Goal: Task Accomplishment & Management: Complete application form

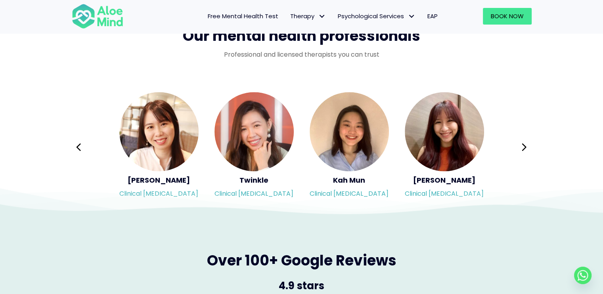
scroll to position [1292, 0]
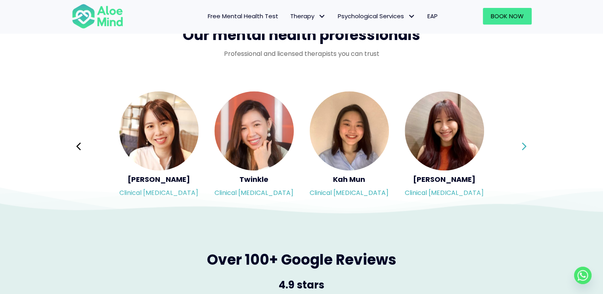
click at [521, 147] on button "Next" at bounding box center [524, 146] width 19 height 19
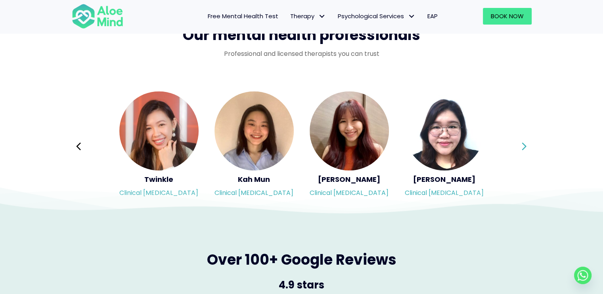
click at [521, 147] on button "Next" at bounding box center [524, 146] width 19 height 19
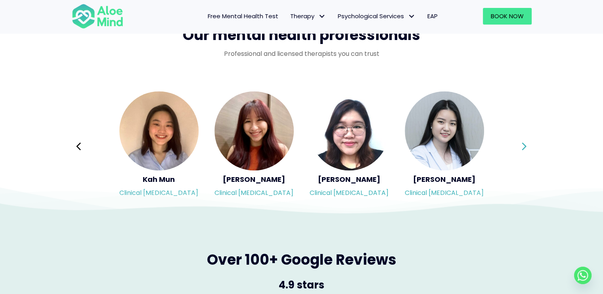
click at [521, 147] on button "Next" at bounding box center [524, 146] width 19 height 19
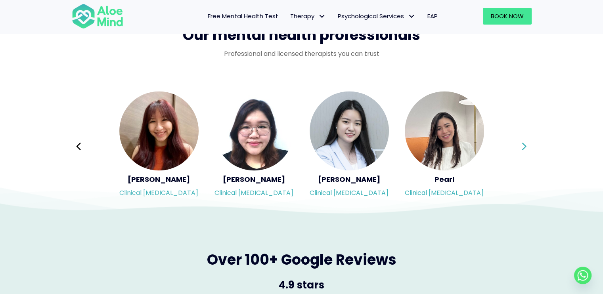
click at [521, 147] on button "Next" at bounding box center [524, 146] width 19 height 19
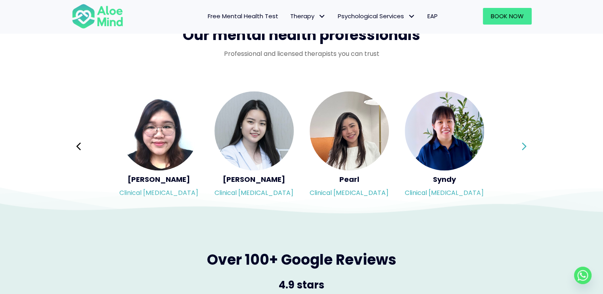
click at [521, 147] on div "Syndy Clinical [MEDICAL_DATA] Diveena Clinical [MEDICAL_DATA] Elynna Counsellor…" at bounding box center [302, 146] width 460 height 112
click at [521, 147] on button "Next" at bounding box center [524, 146] width 19 height 19
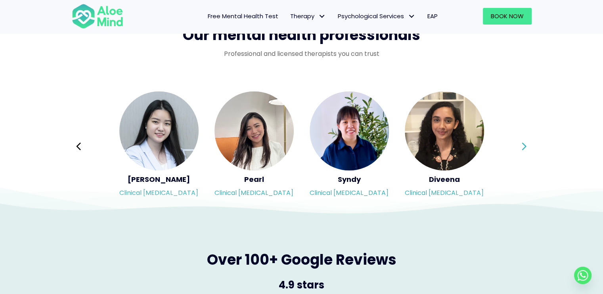
click at [521, 147] on div "Syndy Clinical [MEDICAL_DATA] Diveena Clinical [MEDICAL_DATA] Elynna Counsellor…" at bounding box center [302, 146] width 460 height 112
click at [521, 147] on button "Next" at bounding box center [524, 146] width 19 height 19
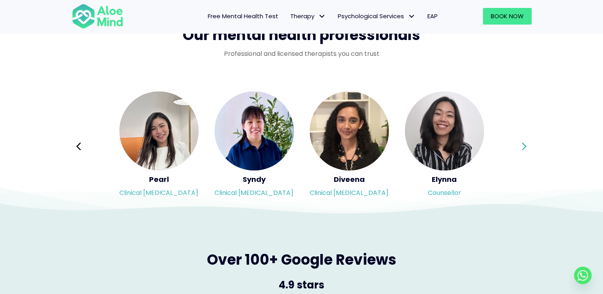
click at [521, 147] on div "Syndy Clinical [MEDICAL_DATA] Diveena Clinical [MEDICAL_DATA] Elynna Counsellor…" at bounding box center [302, 146] width 460 height 112
click at [523, 147] on icon at bounding box center [524, 146] width 6 height 15
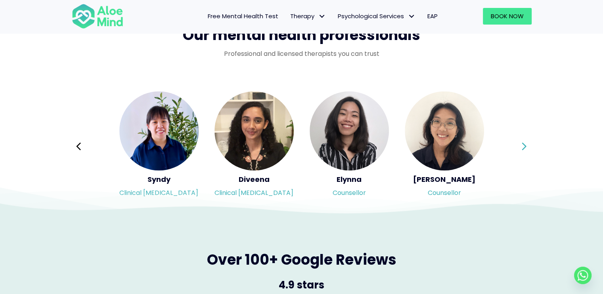
click at [523, 147] on div "Syndy Clinical [MEDICAL_DATA] Diveena Clinical [MEDICAL_DATA] Elynna Counsellor…" at bounding box center [302, 146] width 460 height 112
click at [523, 147] on icon at bounding box center [524, 146] width 6 height 15
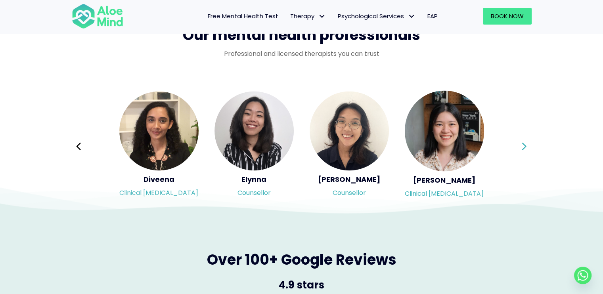
click at [523, 147] on div "Syndy Clinical [MEDICAL_DATA] Diveena Clinical [MEDICAL_DATA] Elynna Counsellor…" at bounding box center [302, 146] width 460 height 112
click at [523, 147] on icon at bounding box center [524, 146] width 6 height 15
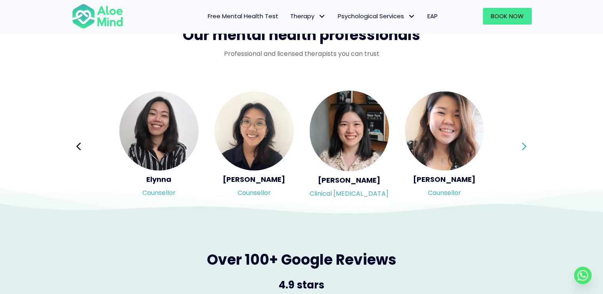
click at [523, 147] on div "Syndy Clinical [MEDICAL_DATA] Diveena Clinical [MEDICAL_DATA] Elynna Counsellor…" at bounding box center [302, 146] width 460 height 112
click at [523, 147] on icon at bounding box center [524, 146] width 6 height 15
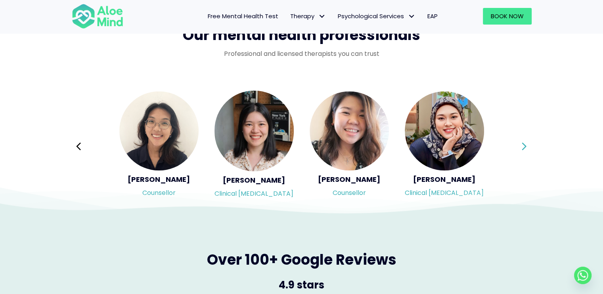
click at [523, 147] on div "Syndy Clinical [MEDICAL_DATA] Diveena Clinical [MEDICAL_DATA] Elynna Counsellor…" at bounding box center [302, 146] width 460 height 112
click at [523, 147] on icon at bounding box center [524, 146] width 6 height 15
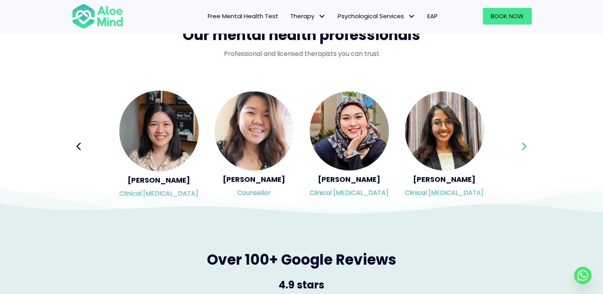
click at [523, 147] on div "Syndy Clinical [MEDICAL_DATA] Diveena Clinical [MEDICAL_DATA] Elynna Counsellor…" at bounding box center [302, 146] width 460 height 112
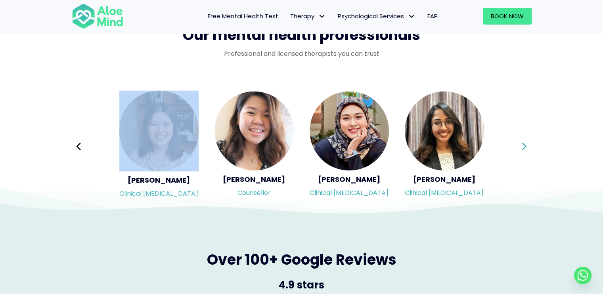
click at [523, 147] on icon at bounding box center [524, 146] width 6 height 15
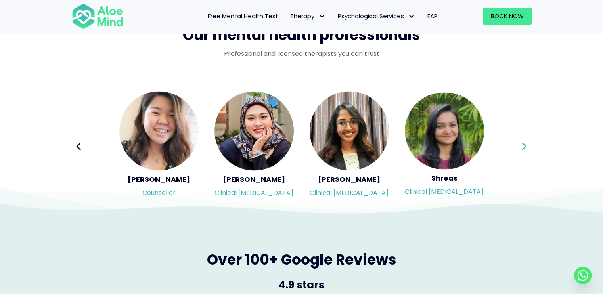
click at [523, 147] on div "Syndy Clinical [MEDICAL_DATA] Diveena Clinical [MEDICAL_DATA] Elynna Counsellor…" at bounding box center [302, 146] width 460 height 112
click at [523, 147] on icon at bounding box center [524, 146] width 6 height 15
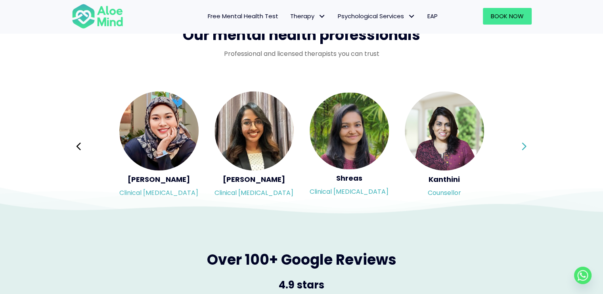
click at [523, 147] on div "Syndy Clinical [MEDICAL_DATA] Diveena Clinical [MEDICAL_DATA] Elynna Counsellor…" at bounding box center [302, 146] width 460 height 112
click at [523, 147] on icon at bounding box center [524, 146] width 6 height 15
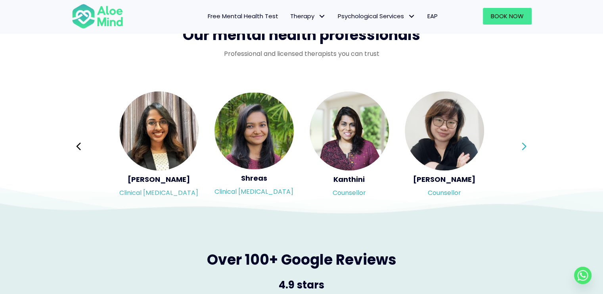
click at [523, 147] on icon at bounding box center [524, 146] width 6 height 15
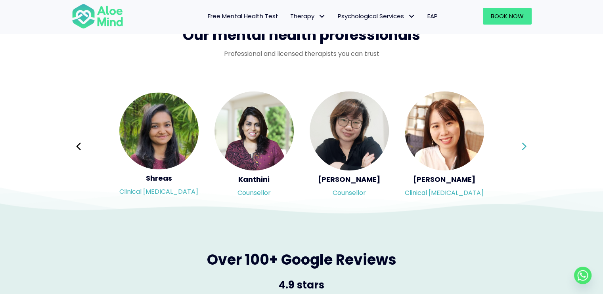
click at [523, 147] on div "Syndy Clinical [MEDICAL_DATA] Diveena Clinical [MEDICAL_DATA] Elynna Counsellor…" at bounding box center [302, 146] width 460 height 112
click at [523, 147] on icon at bounding box center [524, 146] width 6 height 15
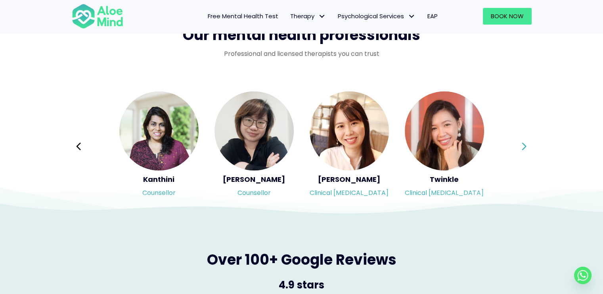
click at [523, 147] on div "Syndy Clinical [MEDICAL_DATA] Diveena Clinical [MEDICAL_DATA] Elynna Counsellor…" at bounding box center [302, 146] width 460 height 112
click at [523, 147] on icon at bounding box center [524, 146] width 6 height 15
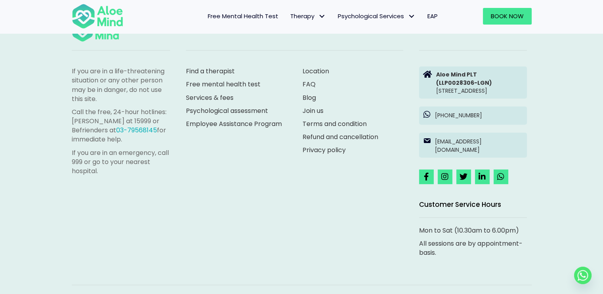
scroll to position [2167, 0]
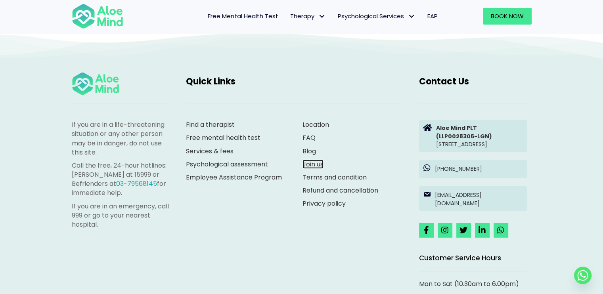
click at [311, 164] on link "Join us" at bounding box center [312, 164] width 21 height 9
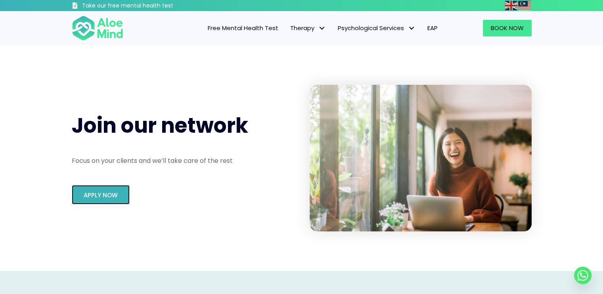
click at [90, 196] on span "Apply Now" at bounding box center [101, 195] width 34 height 8
